Goal: Task Accomplishment & Management: Manage account settings

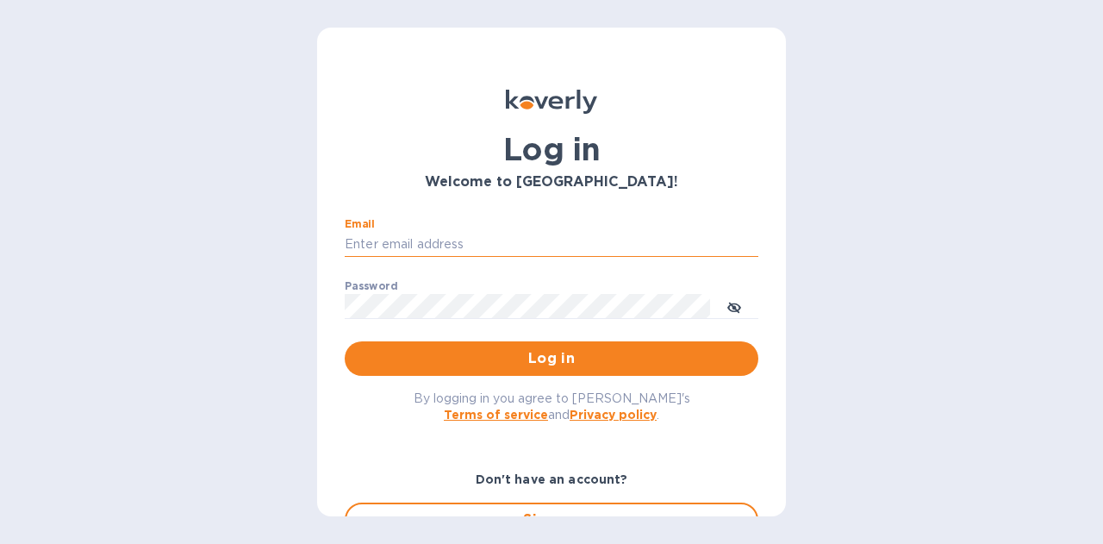
click at [592, 244] on input "Email" at bounding box center [552, 245] width 414 height 26
type input "[PERSON_NAME][EMAIL_ADDRESS][DOMAIN_NAME]"
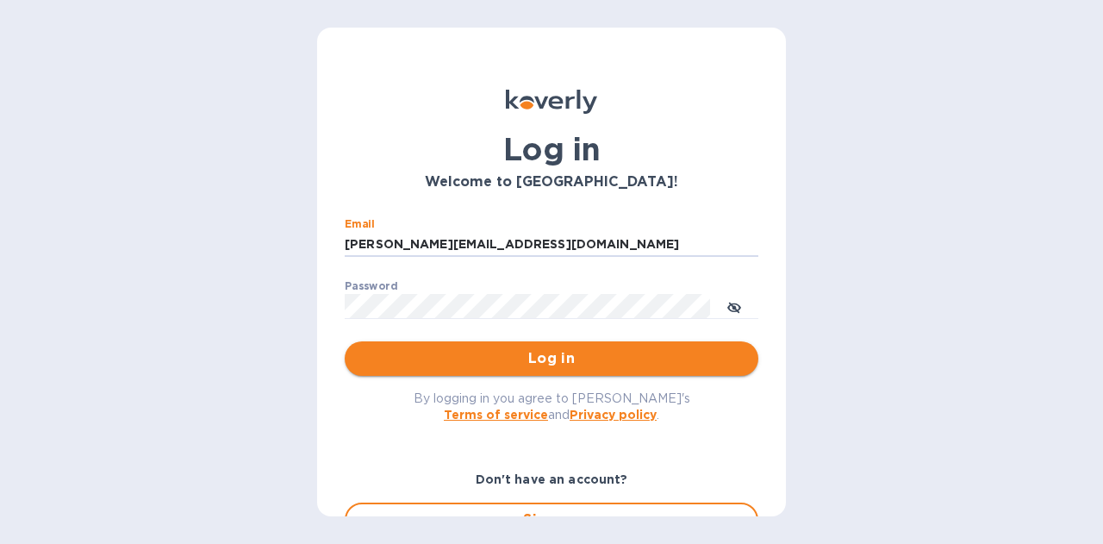
click at [550, 358] on span "Log in" at bounding box center [551, 358] width 386 height 21
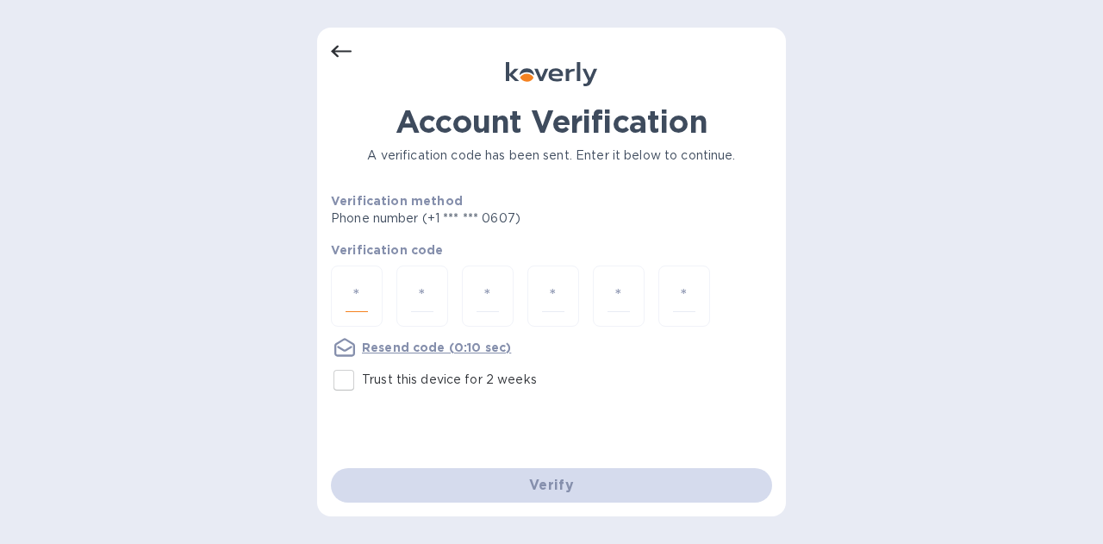
click at [358, 304] on input "number" at bounding box center [357, 296] width 22 height 32
type input "5"
type input "6"
type input "5"
type input "7"
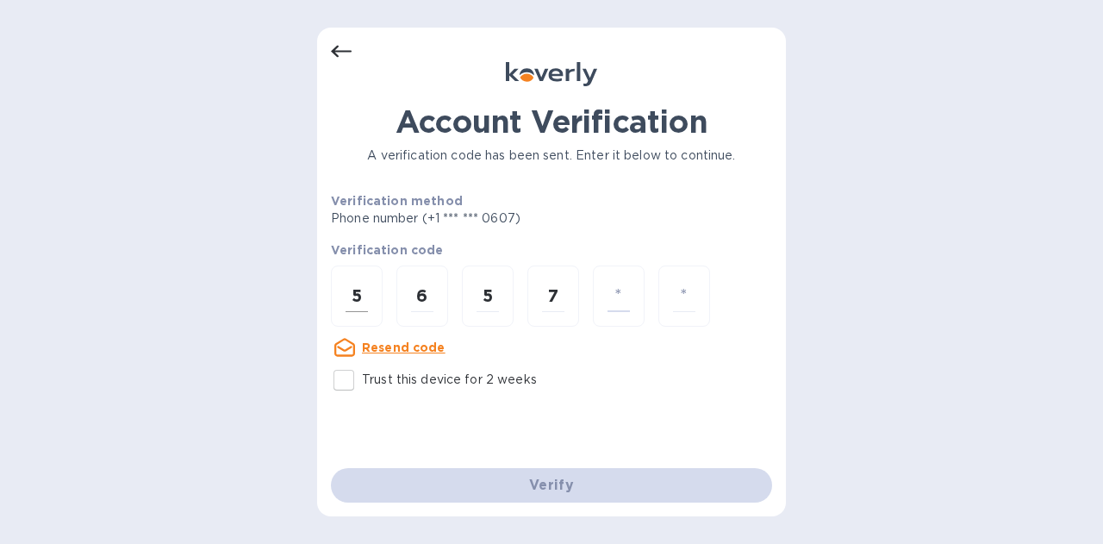
type input "7"
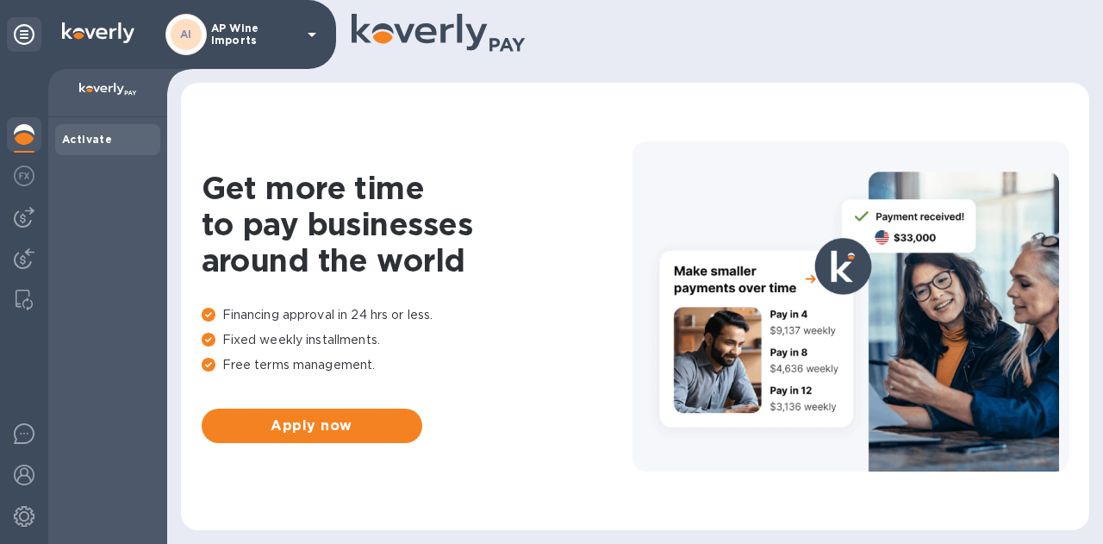
click at [299, 17] on div "AI AP Wine Imports" at bounding box center [243, 34] width 157 height 41
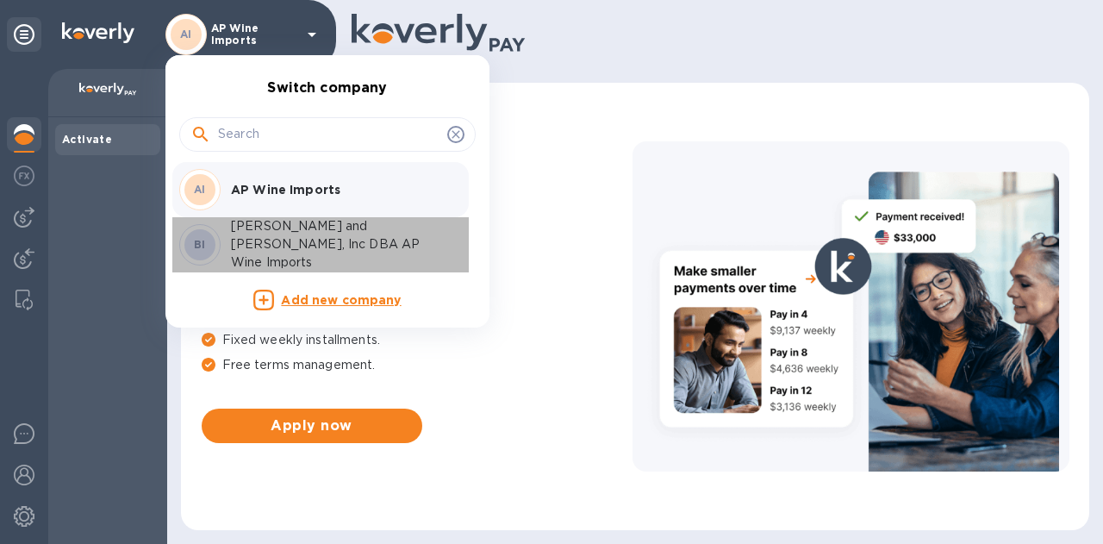
click at [305, 235] on p "[PERSON_NAME] and [PERSON_NAME], Inc DBA AP Wine Imports" at bounding box center [339, 244] width 217 height 54
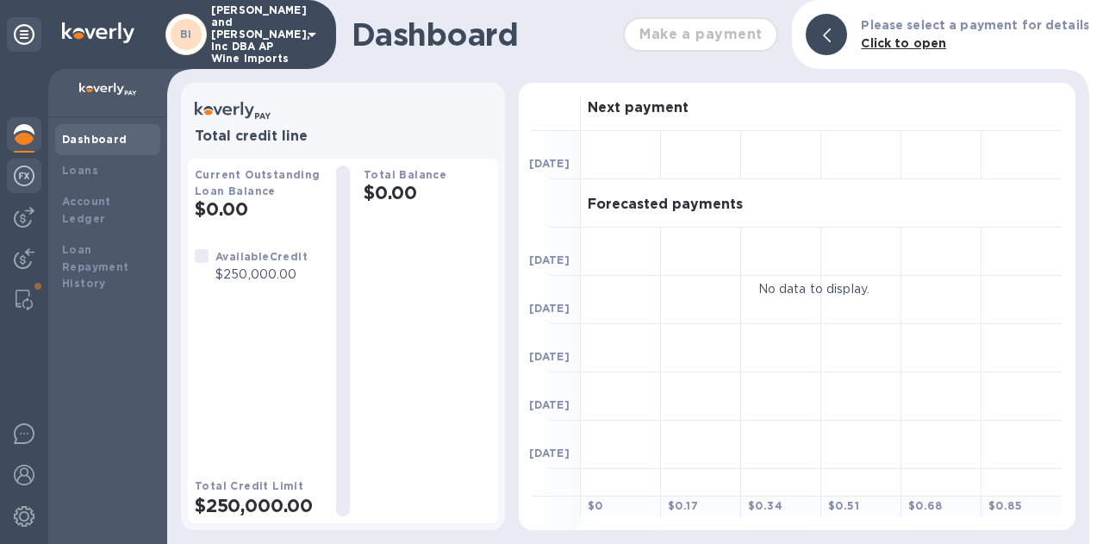
click at [36, 175] on div at bounding box center [24, 178] width 34 height 38
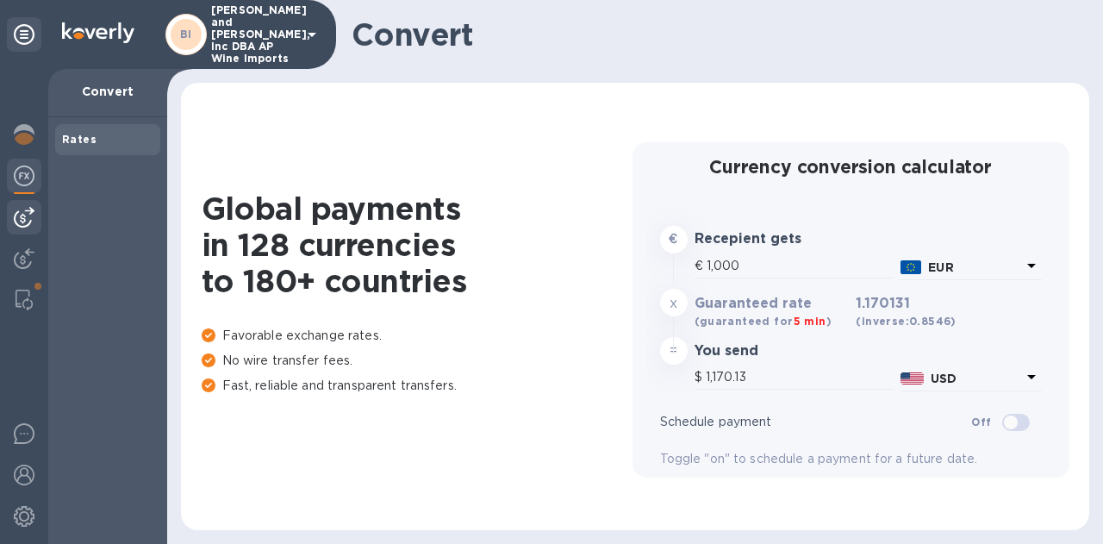
click at [24, 218] on img at bounding box center [24, 217] width 21 height 21
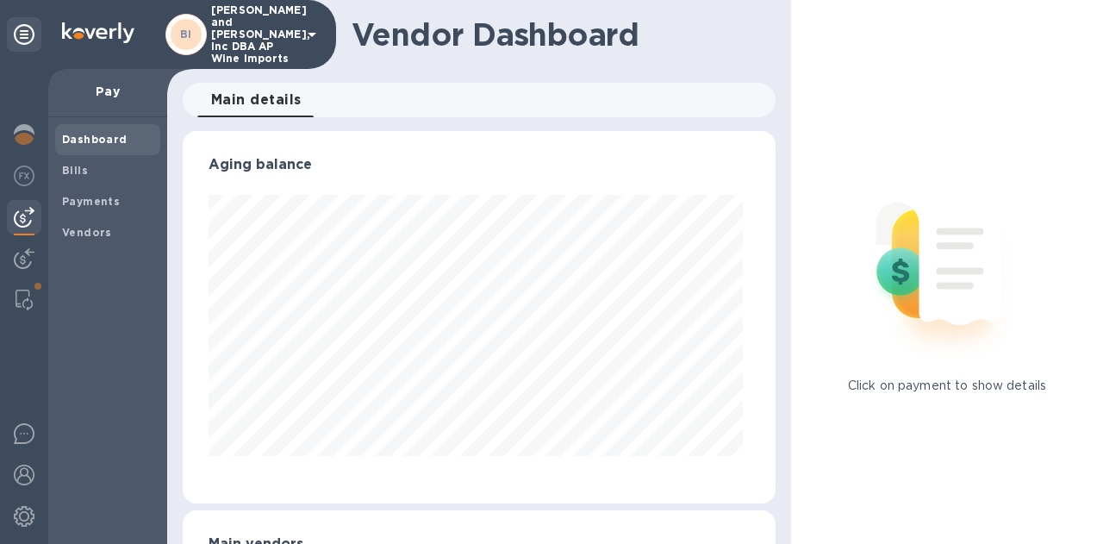
scroll to position [372, 586]
click at [67, 171] on b "Bills" at bounding box center [75, 170] width 26 height 13
